Goal: Task Accomplishment & Management: Manage account settings

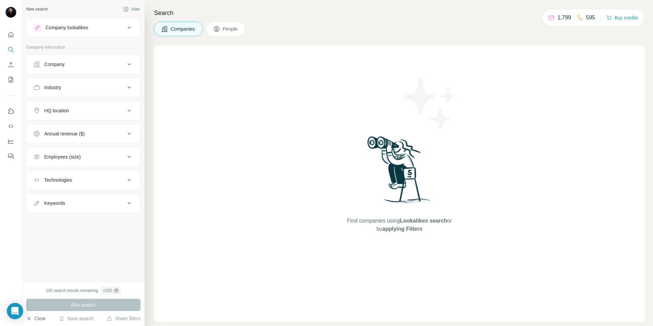
click at [37, 319] on button "Clear" at bounding box center [35, 318] width 19 height 7
click at [12, 31] on icon "Quick start" at bounding box center [10, 34] width 7 height 7
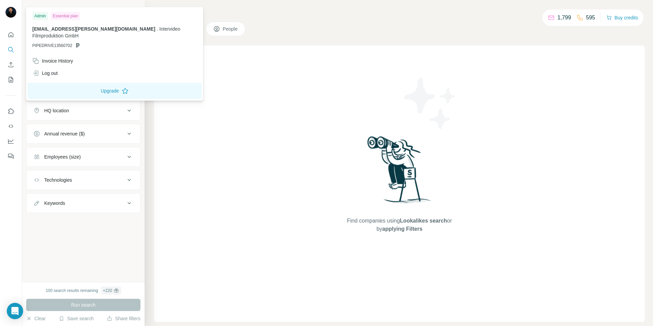
click at [12, 12] on img at bounding box center [10, 12] width 11 height 11
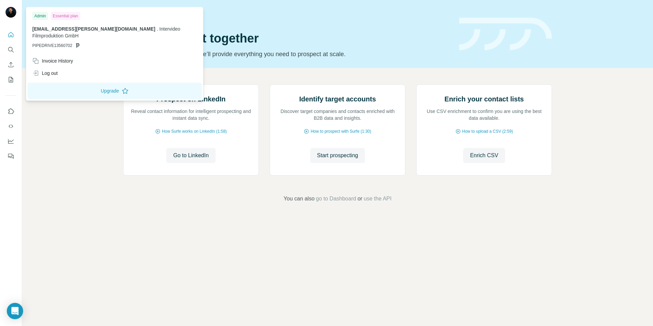
click at [75, 30] on span "[EMAIL_ADDRESS][PERSON_NAME][DOMAIN_NAME]" at bounding box center [93, 28] width 123 height 5
click at [394, 67] on div "Quick start Let’s prospect together Pick your starting point and we’ll provide …" at bounding box center [337, 34] width 631 height 68
click at [59, 57] on div "Invoice History" at bounding box center [52, 60] width 41 height 7
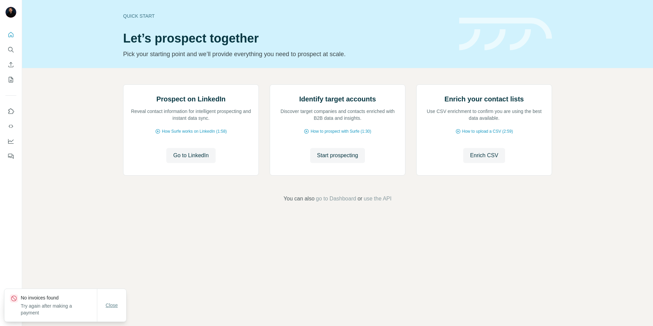
click at [109, 307] on span "Close" at bounding box center [112, 305] width 12 height 7
click at [13, 36] on icon "Quick start" at bounding box center [10, 34] width 7 height 7
click at [12, 50] on icon "Search" at bounding box center [10, 49] width 7 height 7
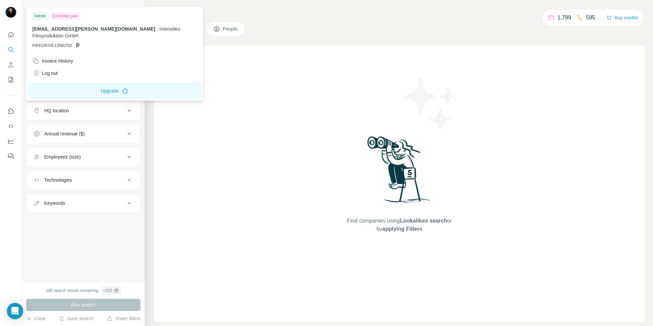
click at [45, 14] on div "Admin" at bounding box center [40, 16] width 16 height 8
click at [69, 15] on div "Essential plan" at bounding box center [66, 16] width 30 height 8
drag, startPoint x: 62, startPoint y: 29, endPoint x: 98, endPoint y: 31, distance: 36.8
click at [62, 30] on span "[EMAIL_ADDRESS][PERSON_NAME][DOMAIN_NAME]" at bounding box center [93, 28] width 123 height 5
click at [110, 32] on div "[EMAIL_ADDRESS][PERSON_NAME][DOMAIN_NAME] . Intervideo Filmproduktion GmbH PIPE…" at bounding box center [114, 37] width 165 height 23
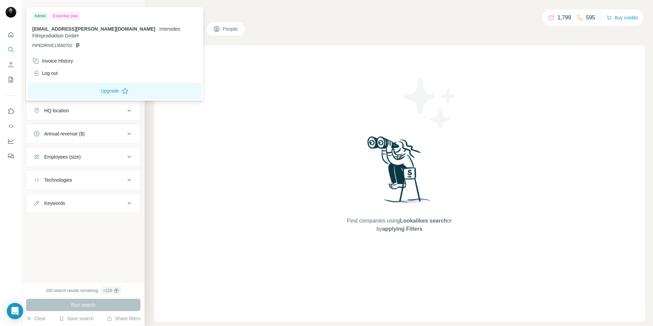
drag, startPoint x: 74, startPoint y: 36, endPoint x: 78, endPoint y: 38, distance: 4.4
click at [74, 43] on p "PIPEDRIVE13560702" at bounding box center [114, 46] width 165 height 6
click at [78, 43] on icon at bounding box center [77, 45] width 5 height 5
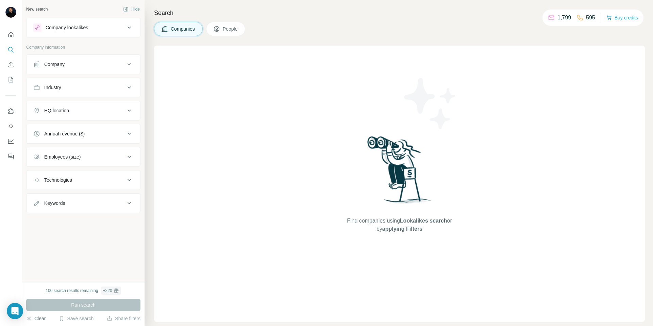
click at [30, 317] on icon "button" at bounding box center [28, 318] width 5 height 5
click at [29, 317] on icon "button" at bounding box center [28, 318] width 5 height 5
click at [395, 229] on span "applying Filters" at bounding box center [402, 229] width 40 height 6
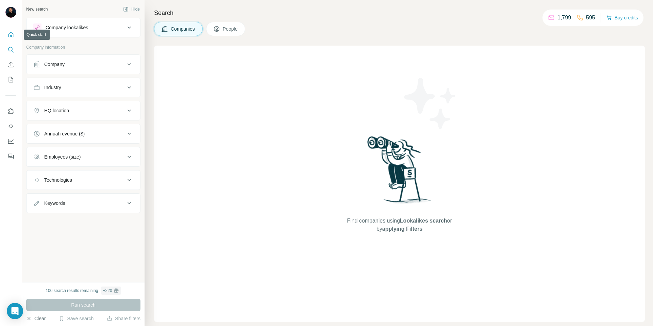
click at [15, 33] on button "Quick start" at bounding box center [10, 35] width 11 height 12
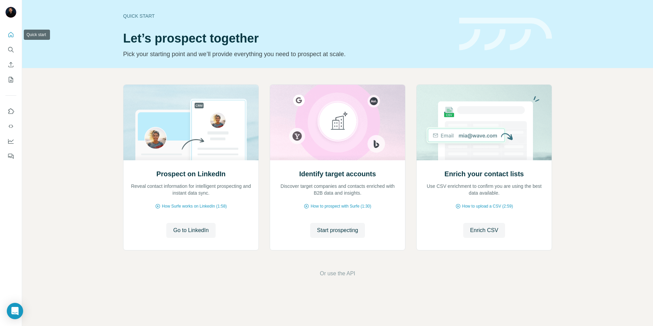
click at [11, 34] on icon "Quick start" at bounding box center [10, 34] width 7 height 7
click at [344, 273] on span "go to Dashboard" at bounding box center [336, 273] width 40 height 8
